Goal: Information Seeking & Learning: Learn about a topic

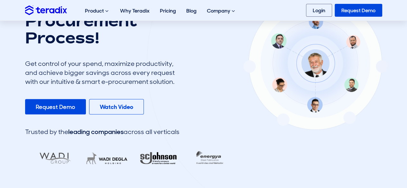
drag, startPoint x: 44, startPoint y: 79, endPoint x: 163, endPoint y: 81, distance: 119.3
click at [163, 81] on div "Get control of your spend, maximize productivity, and achieve bigger savings ac…" at bounding box center [102, 72] width 154 height 27
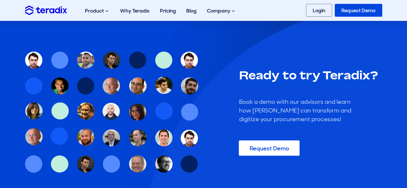
scroll to position [1832, 0]
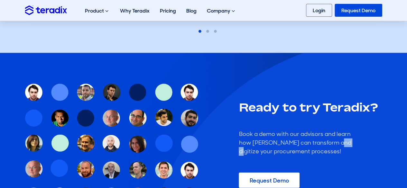
drag, startPoint x: 333, startPoint y: 140, endPoint x: 343, endPoint y: 141, distance: 10.6
click at [343, 141] on div "Book a demo with our advisors and learn how [PERSON_NAME] can transform and dig…" at bounding box center [296, 143] width 116 height 26
drag, startPoint x: 276, startPoint y: 152, endPoint x: 320, endPoint y: 150, distance: 44.7
click at [320, 150] on div "Book a demo with our advisors and learn how [PERSON_NAME] can transform and dig…" at bounding box center [296, 143] width 116 height 26
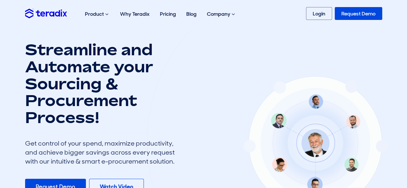
scroll to position [0, 0]
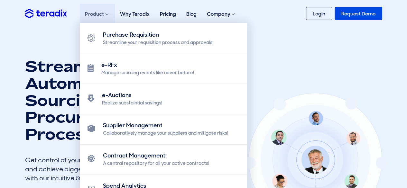
click at [90, 14] on div "Product Purchase Requisition Streamline your requisition process and approvals …" at bounding box center [97, 14] width 35 height 21
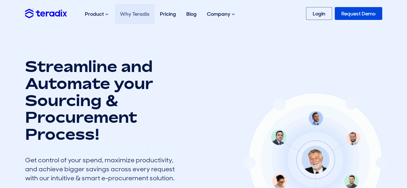
click at [136, 14] on link "Why Teradix" at bounding box center [135, 14] width 40 height 20
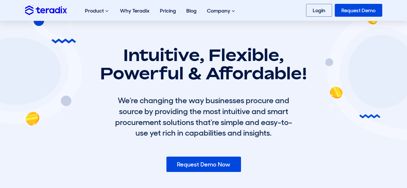
scroll to position [32, 0]
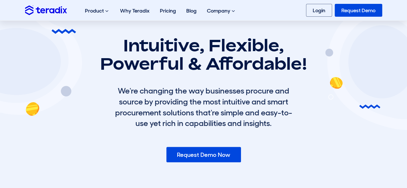
drag, startPoint x: 256, startPoint y: 124, endPoint x: 199, endPoint y: 124, distance: 56.9
click at [199, 124] on div "We're changing the way businesses procure and source by providing the most intu…" at bounding box center [203, 106] width 180 height 43
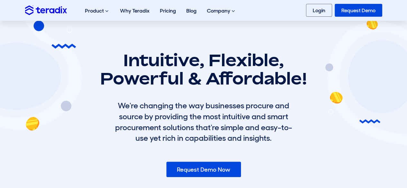
scroll to position [0, 0]
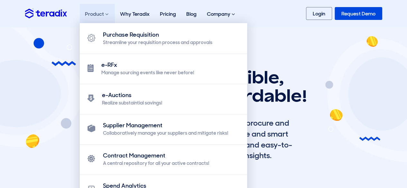
click at [98, 12] on div "Product Purchase Requisition Streamline your requisition process and approvals …" at bounding box center [97, 14] width 35 height 21
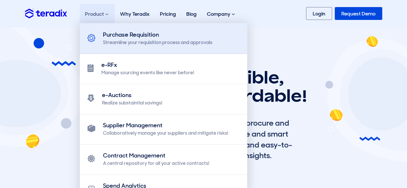
click at [134, 40] on div "Streamline your requisition process and approvals" at bounding box center [157, 42] width 109 height 7
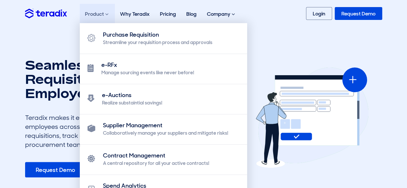
click at [92, 15] on div "Product Purchase Requisition Streamline your requisition process and approvals …" at bounding box center [97, 14] width 35 height 21
